Goal: Task Accomplishment & Management: Manage account settings

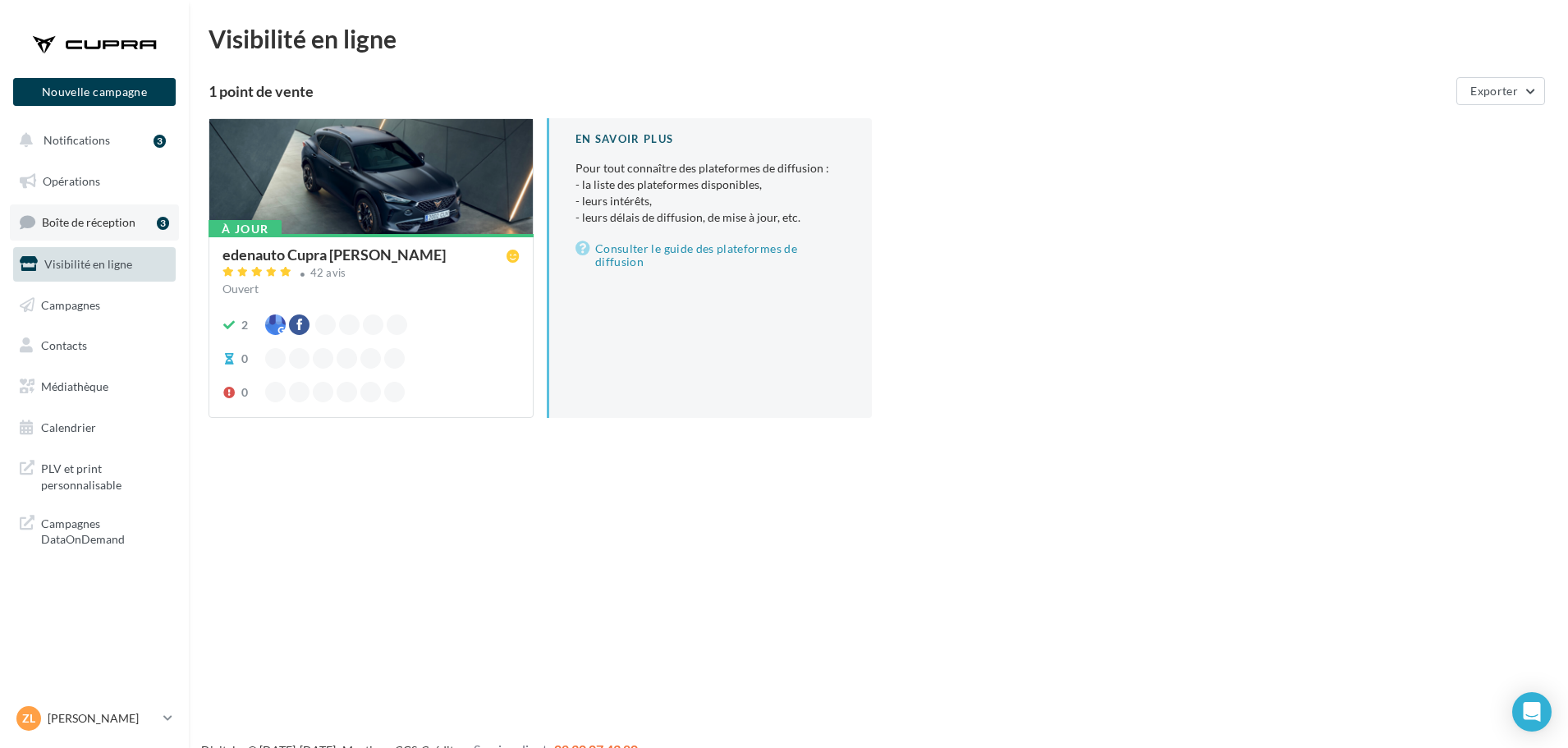
click at [84, 211] on link "Boîte de réception 3" at bounding box center [94, 223] width 169 height 36
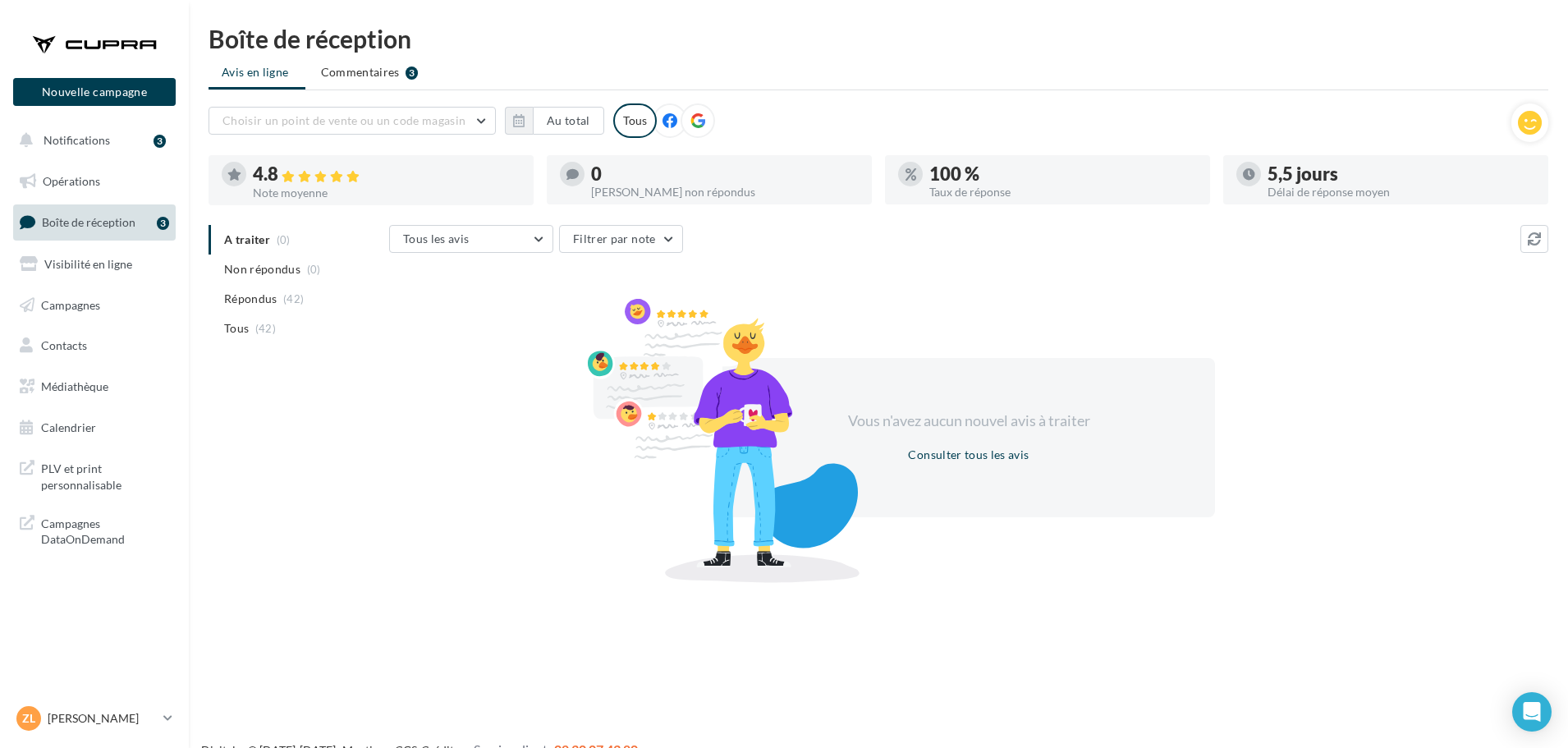
click at [294, 265] on span "Non répondus" at bounding box center [263, 269] width 77 height 17
click at [172, 721] on icon at bounding box center [168, 717] width 9 height 14
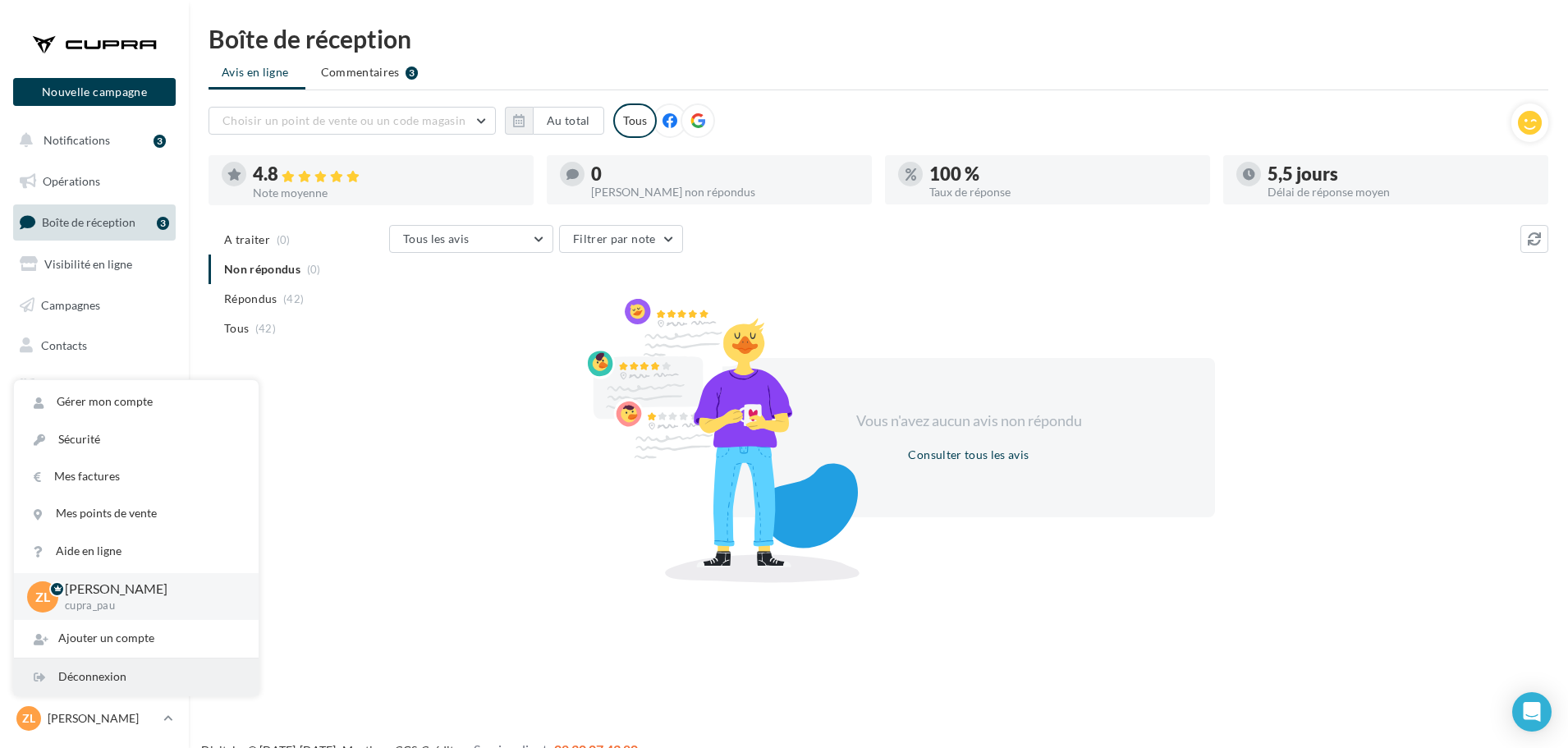
click at [105, 680] on div "Déconnexion" at bounding box center [137, 677] width 245 height 37
